Goal: Task Accomplishment & Management: Use online tool/utility

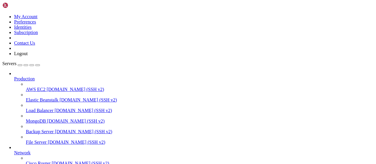
scroll to position [119, 0]
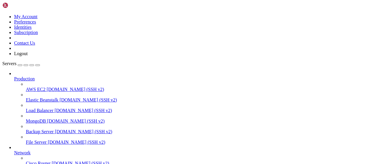
scroll to position [122, 0]
type input "/root/bybsa"
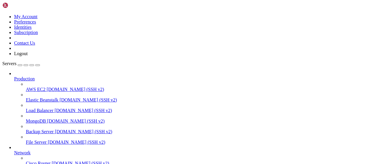
drag, startPoint x: 209, startPoint y: 115, endPoint x: 83, endPoint y: 56, distance: 138.7
drag, startPoint x: 167, startPoint y: 59, endPoint x: 166, endPoint y: 65, distance: 5.9
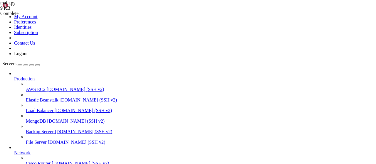
drag, startPoint x: 163, startPoint y: 83, endPoint x: 119, endPoint y: 83, distance: 44.4
drag, startPoint x: 166, startPoint y: 75, endPoint x: 165, endPoint y: 82, distance: 6.6
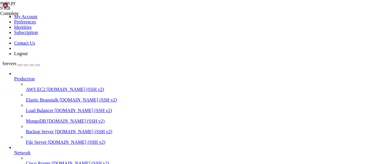
drag, startPoint x: 163, startPoint y: 84, endPoint x: 120, endPoint y: 82, distance: 43.8
drag, startPoint x: 160, startPoint y: 121, endPoint x: 127, endPoint y: 121, distance: 33.8
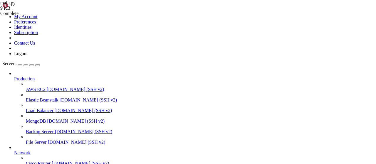
drag, startPoint x: 161, startPoint y: 121, endPoint x: 210, endPoint y: 121, distance: 49.7
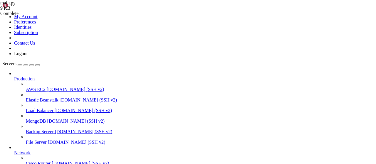
paste textarea "5055"
drag, startPoint x: 163, startPoint y: 140, endPoint x: 139, endPoint y: 138, distance: 23.6
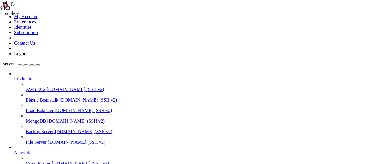
drag, startPoint x: 207, startPoint y: 116, endPoint x: 88, endPoint y: 58, distance: 132.4
type textarea "@app.route("/webhook", methods=["POST"]) async def webhook():"
paste textarea "return jsonify({"error": "internal server error"}), 500"
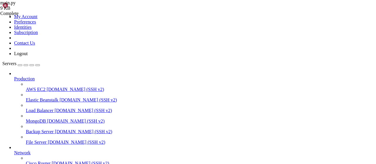
type textarea "return jsonify({"error": "internal server error"}), 500"
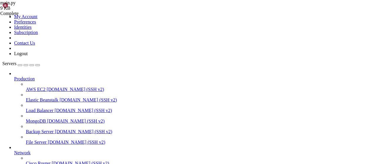
drag, startPoint x: 173, startPoint y: 379, endPoint x: 63, endPoint y: 428, distance: 120.2
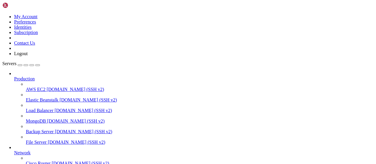
type input "/root/bybsa"
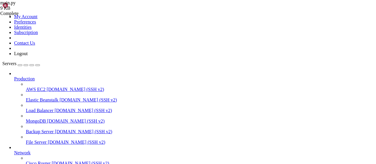
drag, startPoint x: 275, startPoint y: 488, endPoint x: 96, endPoint y: 454, distance: 182.1
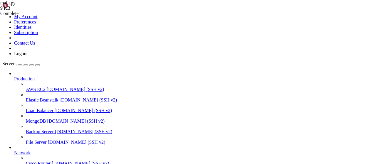
scroll to position [919, 0]
drag, startPoint x: 31, startPoint y: 419, endPoint x: 272, endPoint y: 478, distance: 248.3
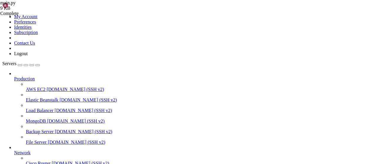
drag, startPoint x: 211, startPoint y: 98, endPoint x: 86, endPoint y: 75, distance: 127.4
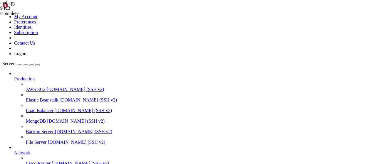
type textarea "@app.route("/webhook", methods=["POST"]) async def webhook():"
paste textarea "5|bybsa | [[DATE] 23:50:10 -0400] [689677] [INFO] [TECHNICAL_ID] POST /webhook …"
drag, startPoint x: 283, startPoint y: 137, endPoint x: 85, endPoint y: 71, distance: 208.6
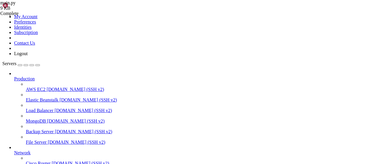
type textarea "{'webhooks': [{'webhook_id': 2243888, 'link': '[URL][DOMAIN_NAME]', 'user_id': …"
paste textarea "return jsonify({"error": "internal server error"}), 500"
type textarea "return jsonify({"error": "internal server error"}), 500"
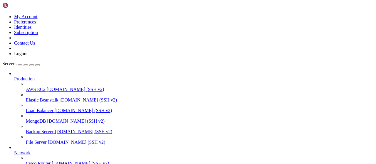
scroll to position [44, 0]
drag, startPoint x: 86, startPoint y: 426, endPoint x: 56, endPoint y: 427, distance: 29.7
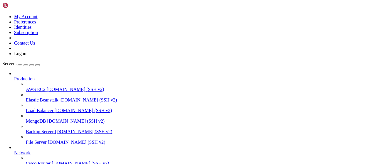
drag, startPoint x: 100, startPoint y: 428, endPoint x: 55, endPoint y: 428, distance: 45.6
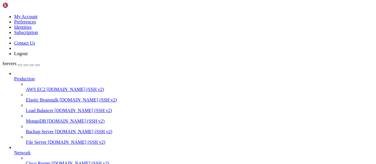
drag, startPoint x: 160, startPoint y: 463, endPoint x: 34, endPoint y: 446, distance: 127.2
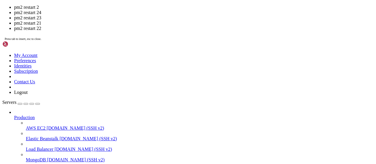
drag, startPoint x: 102, startPoint y: 523, endPoint x: 57, endPoint y: 519, distance: 45.8
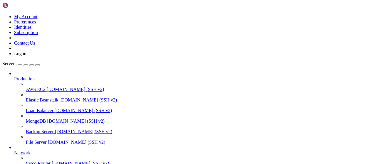
drag, startPoint x: 98, startPoint y: 477, endPoint x: 58, endPoint y: 477, distance: 40.6
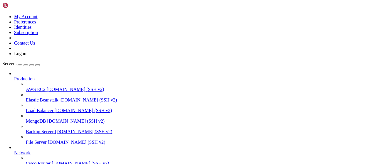
drag, startPoint x: 99, startPoint y: 472, endPoint x: 56, endPoint y: 473, distance: 42.3
copy x-row "pm2 restart 2^C"
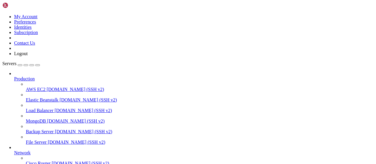
drag, startPoint x: 162, startPoint y: 467, endPoint x: 7, endPoint y: 452, distance: 156.2
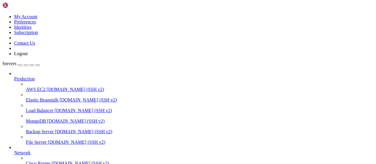
scroll to position [226, 0]
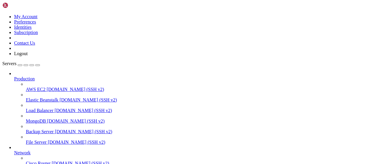
type input "/root/bybsa"
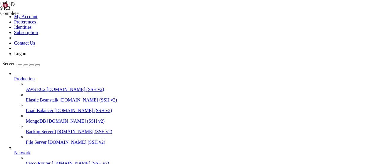
scroll to position [611, 0]
drag, startPoint x: 208, startPoint y: 140, endPoint x: 90, endPoint y: 76, distance: 135.2
type textarea "@app.route("/webhook", methods=["POST"]) async def webhook():"
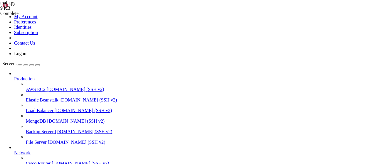
drag, startPoint x: 96, startPoint y: 473, endPoint x: 6, endPoint y: 447, distance: 93.9
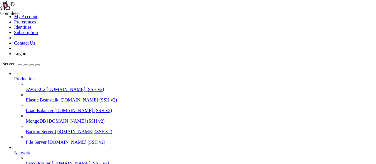
drag, startPoint x: 119, startPoint y: 95, endPoint x: 136, endPoint y: 95, distance: 16.8
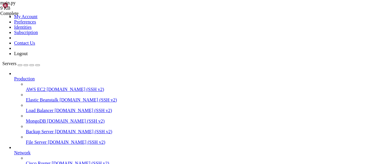
type textarea "print("fr [PERSON_NAME]", data)"
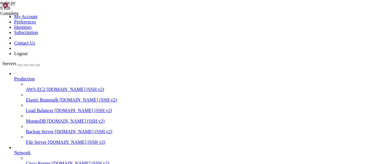
scroll to position [0, 0]
drag, startPoint x: 152, startPoint y: 413, endPoint x: 6, endPoint y: 398, distance: 146.8
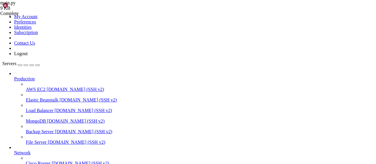
scroll to position [835, 0]
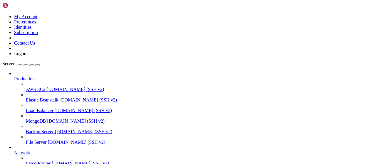
drag, startPoint x: 156, startPoint y: 428, endPoint x: 6, endPoint y: 412, distance: 151.0
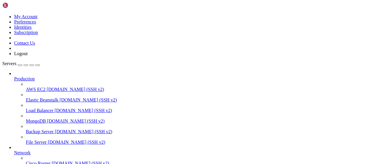
drag, startPoint x: 150, startPoint y: 467, endPoint x: 82, endPoint y: 467, distance: 67.6
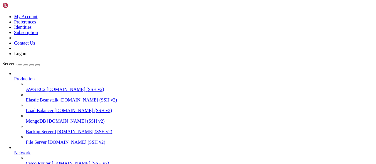
drag, startPoint x: 235, startPoint y: 478, endPoint x: 6, endPoint y: 442, distance: 231.8
